Goal: Task Accomplishment & Management: Manage account settings

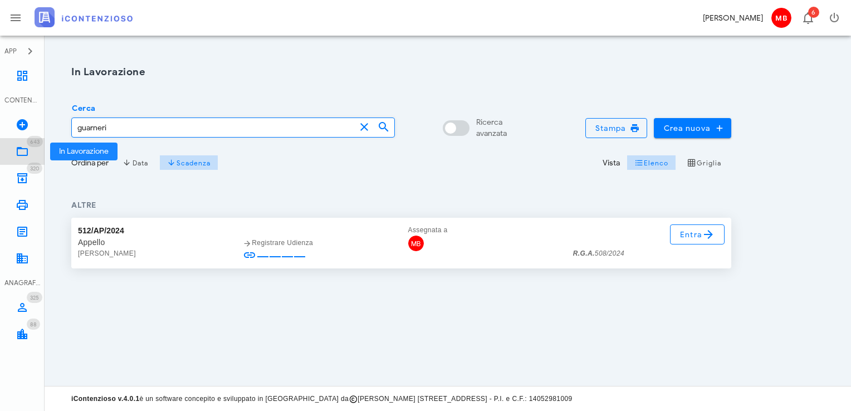
drag, startPoint x: 0, startPoint y: 0, endPoint x: 27, endPoint y: 153, distance: 155.0
click at [27, 153] on icon at bounding box center [22, 151] width 13 height 13
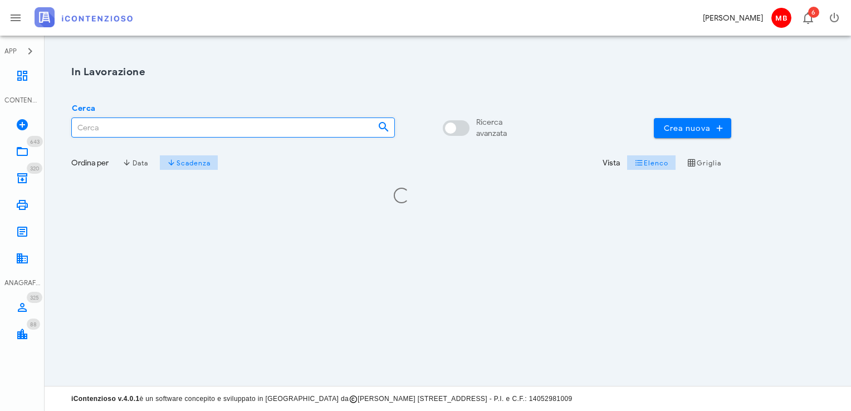
click at [100, 125] on input "Cerca" at bounding box center [220, 127] width 297 height 19
type input "castellino"
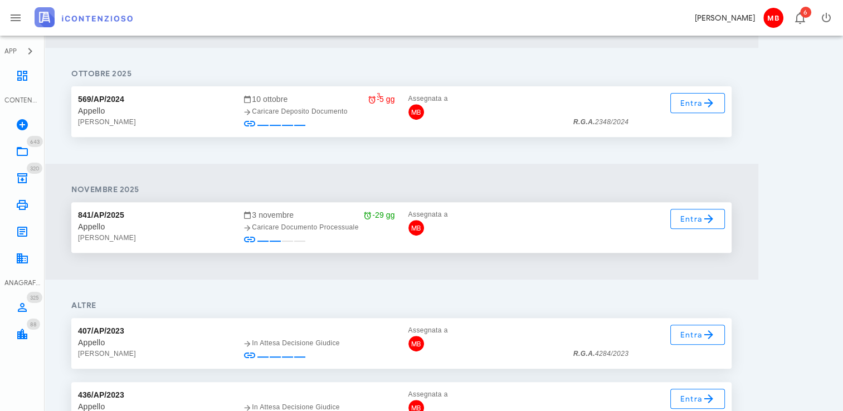
scroll to position [446, 0]
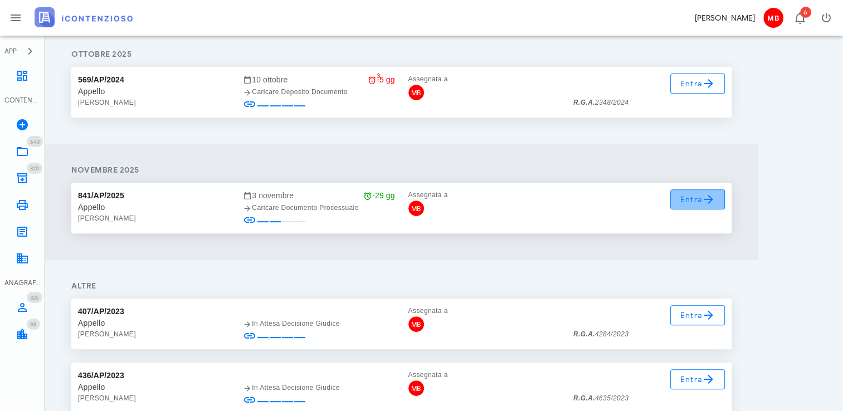
click at [680, 205] on span "Entra" at bounding box center [698, 199] width 36 height 13
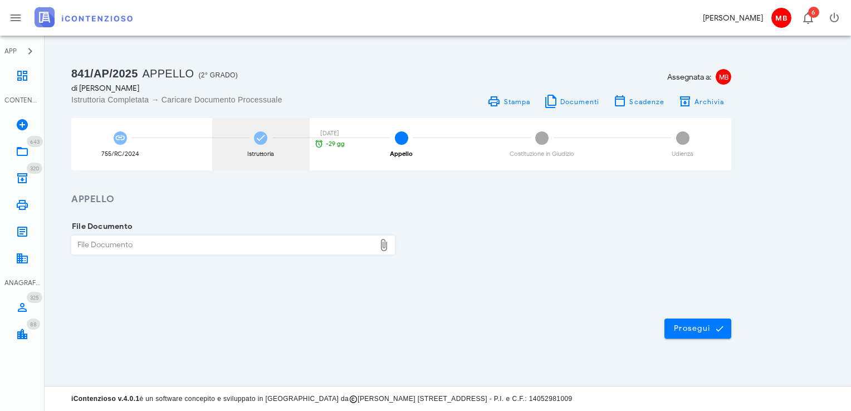
click at [263, 148] on div "Istruttoria 03/11/2025 -29 gg" at bounding box center [260, 144] width 97 height 52
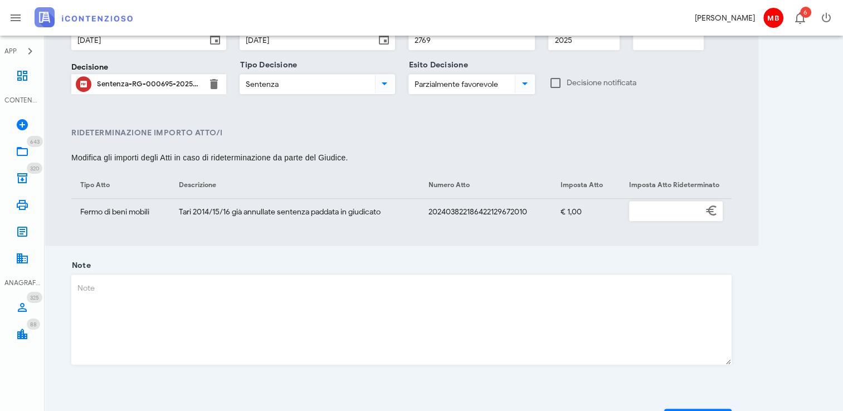
scroll to position [685, 0]
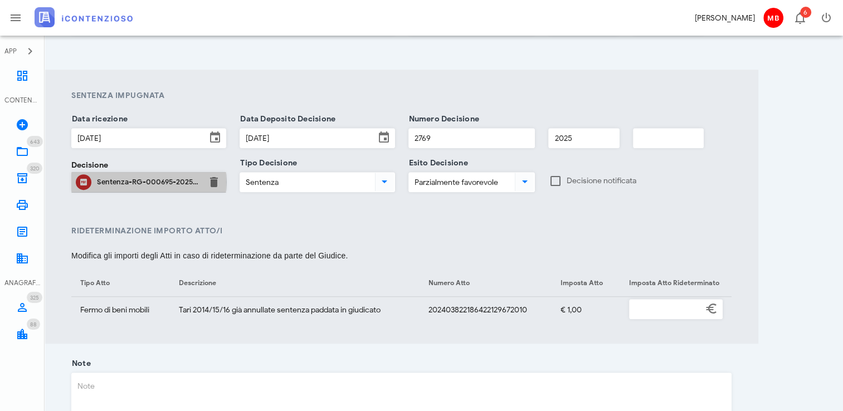
click at [180, 187] on div "Sentenza-RG-000695-2025-UD-28032025.pdf" at bounding box center [149, 182] width 104 height 9
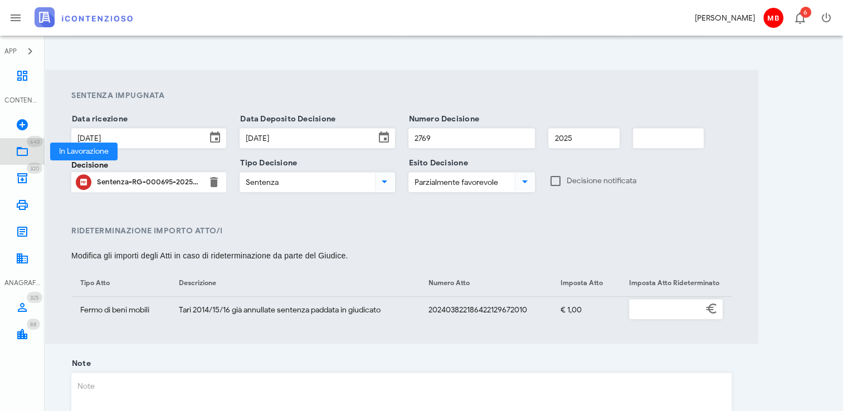
click at [29, 149] on link "643 In Lavorazione 643" at bounding box center [22, 151] width 45 height 27
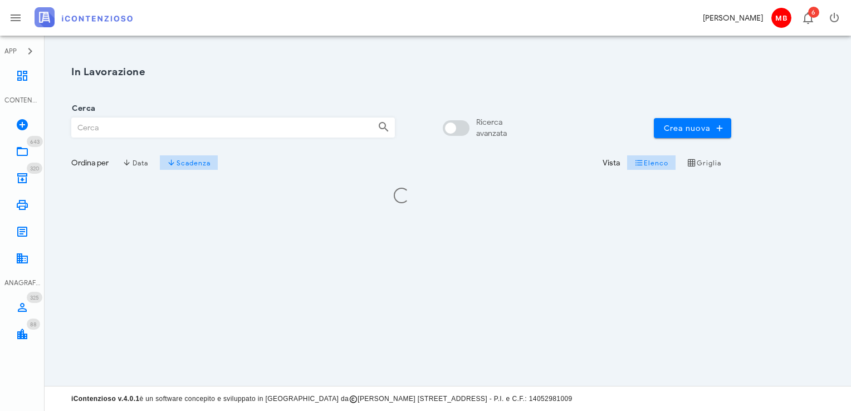
click at [114, 125] on input "Cerca" at bounding box center [220, 127] width 297 height 19
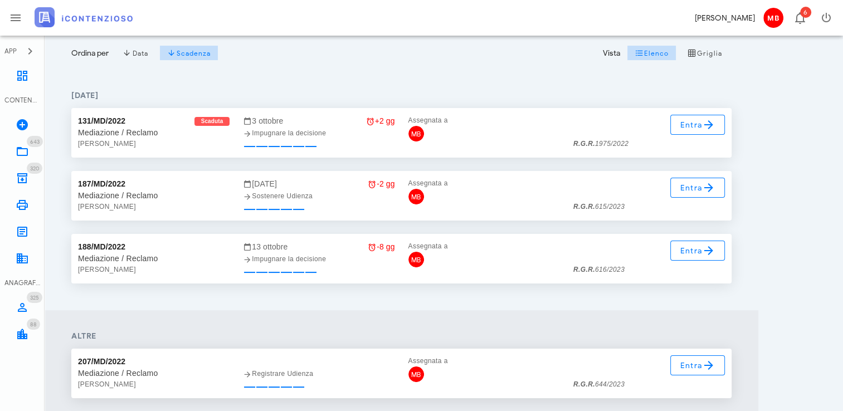
scroll to position [111, 0]
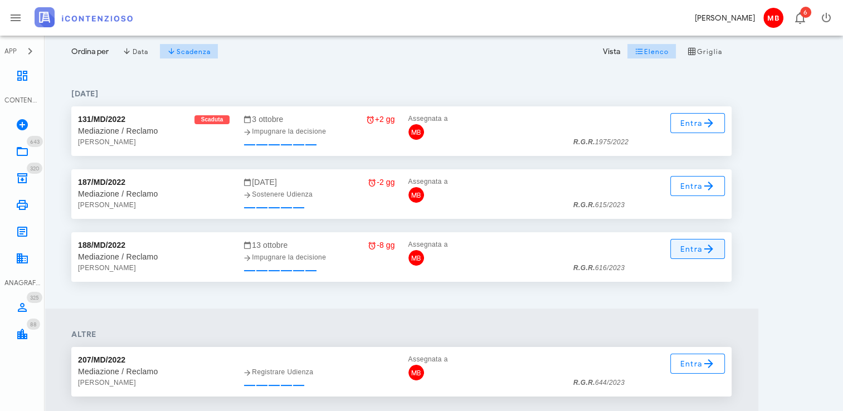
type input "[PERSON_NAME]"
click at [692, 244] on span "Entra" at bounding box center [698, 248] width 36 height 13
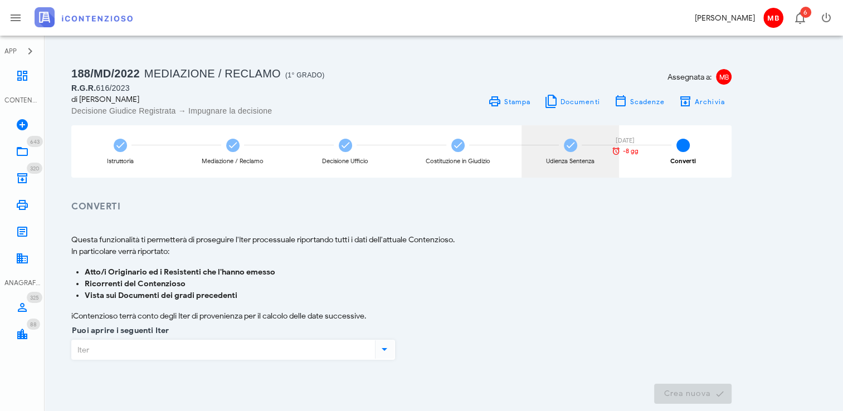
click at [563, 154] on div "Udienza Sentenza 13/10/2025 -8 gg" at bounding box center [569, 151] width 97 height 52
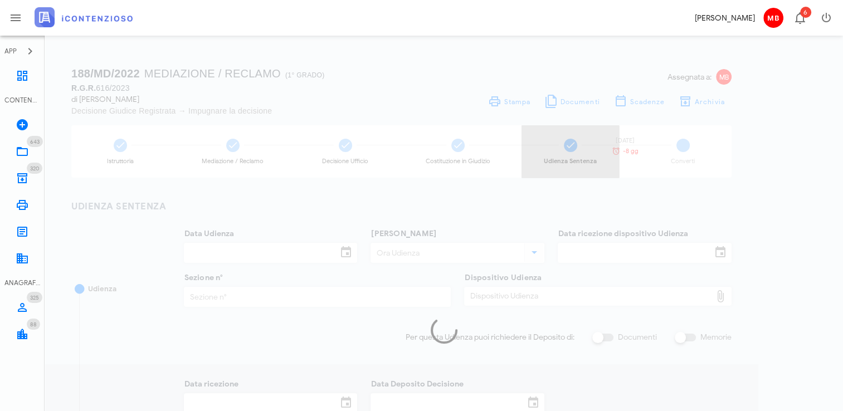
type input "26/02/2025"
type input "10:00"
type input "24/01/2025"
type input "4"
checkbox input "true"
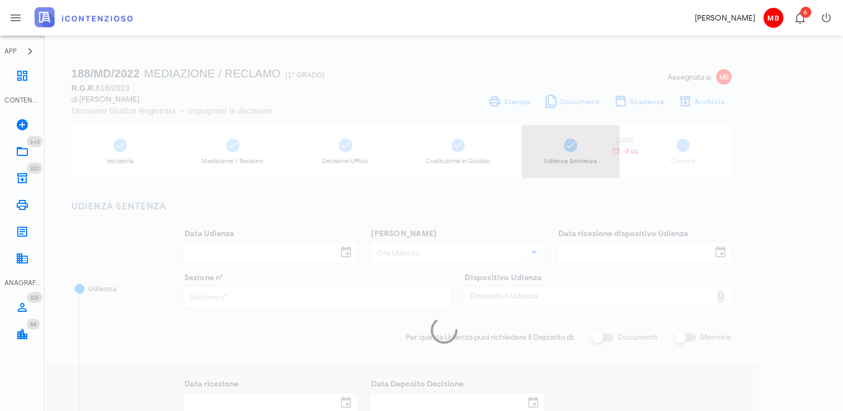
type input "13/03/2025"
type input "732"
type input "2025"
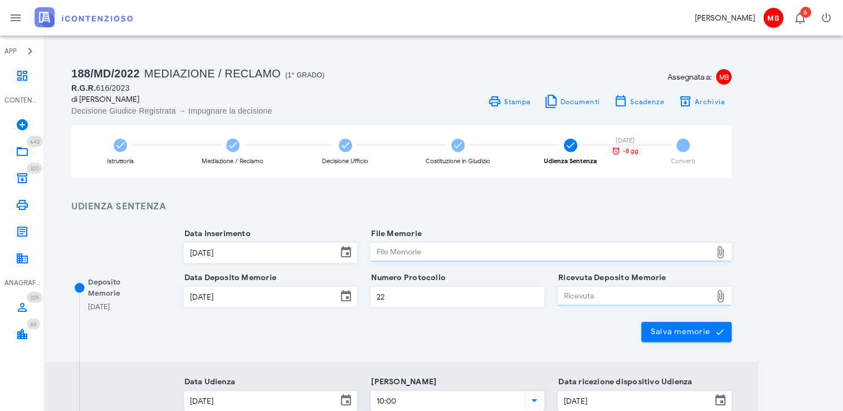
type input "Sentenza"
type input "Sfavorevole"
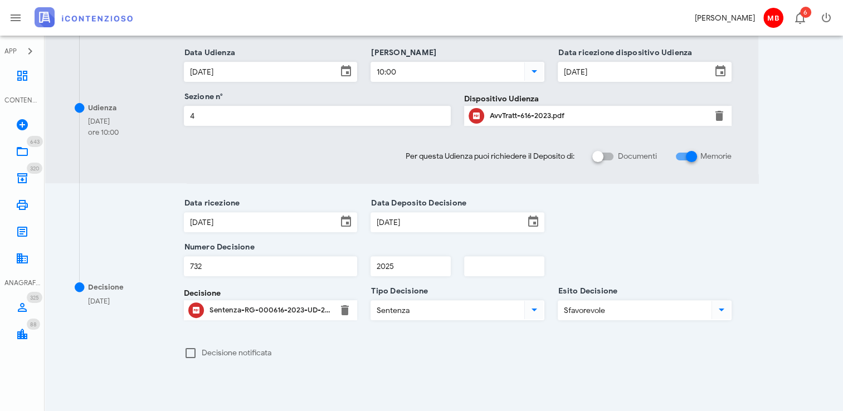
scroll to position [423, 0]
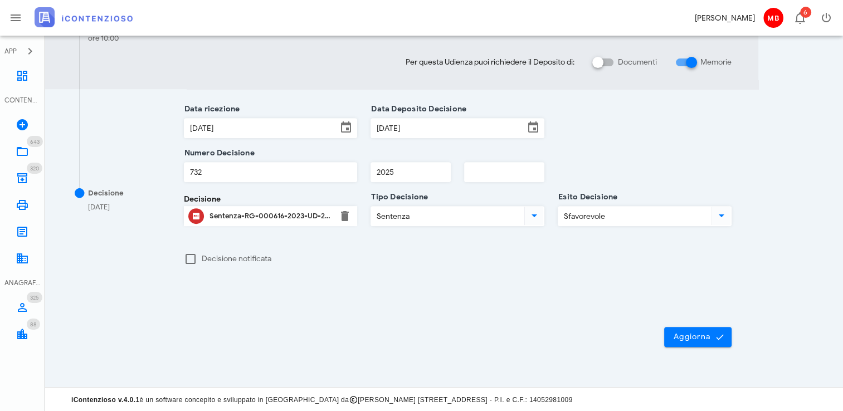
click at [275, 212] on div "Sentenza-RG-000616-2023-UD-26022025.pdf" at bounding box center [270, 216] width 123 height 9
